Goal: Navigation & Orientation: Find specific page/section

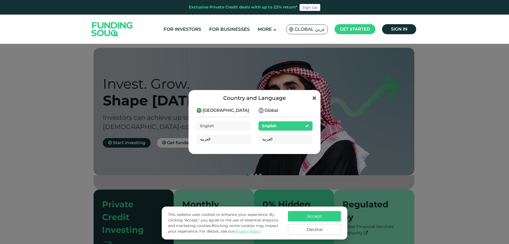
click at [265, 139] on span "العربية" at bounding box center [267, 138] width 10 height 5
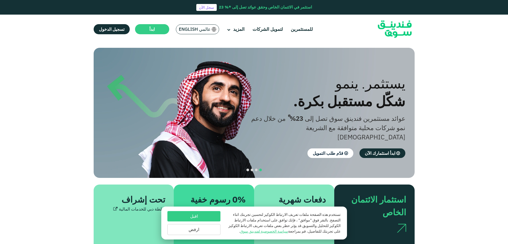
click at [211, 30] on img at bounding box center [213, 29] width 5 height 5
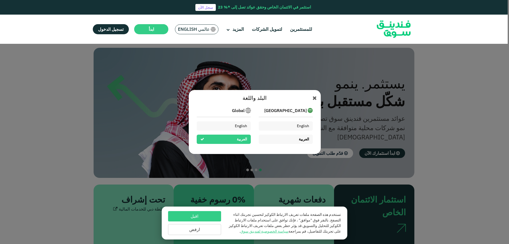
click at [287, 139] on div "العربية" at bounding box center [286, 138] width 54 height 9
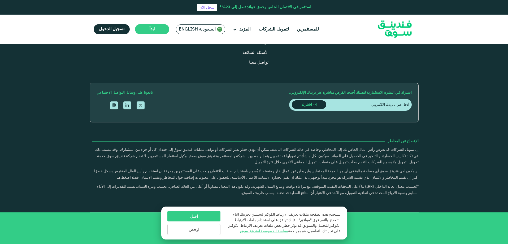
type tc-range-slider "4"
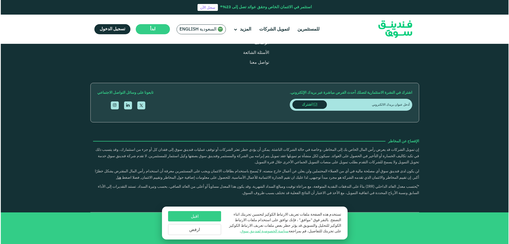
scroll to position [1519, 0]
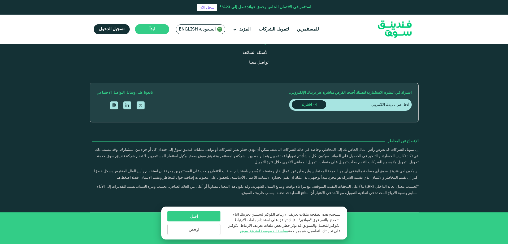
click at [253, 45] on span "الوظائف" at bounding box center [260, 43] width 15 height 4
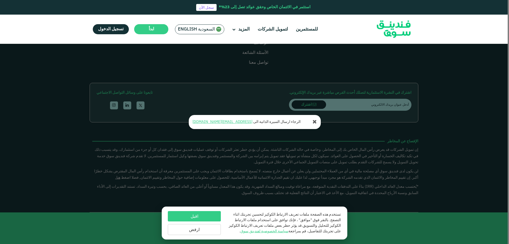
click at [204, 212] on button "اقبل" at bounding box center [194, 216] width 53 height 10
